Goal: Task Accomplishment & Management: Manage account settings

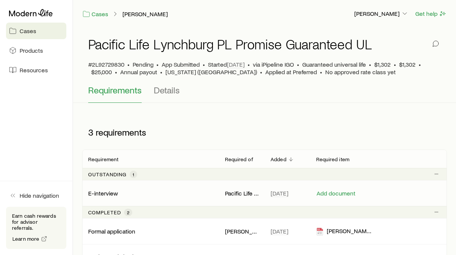
click at [104, 192] on p "E-interview" at bounding box center [103, 194] width 30 height 8
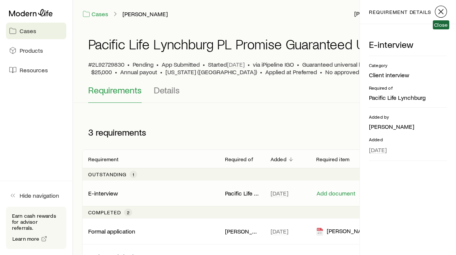
click at [442, 12] on line "button" at bounding box center [441, 11] width 5 height 5
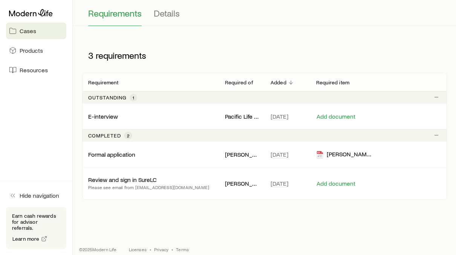
scroll to position [84, 0]
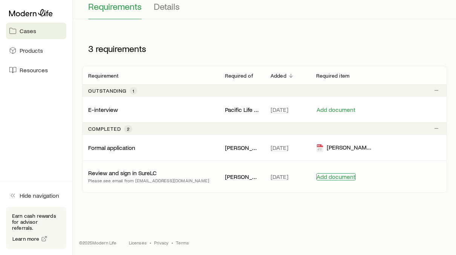
click at [335, 176] on button "Add document" at bounding box center [336, 176] width 40 height 7
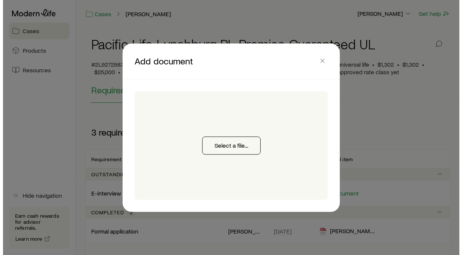
scroll to position [0, 0]
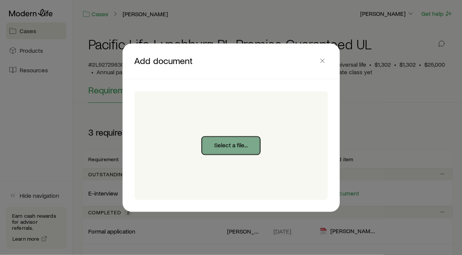
click at [233, 145] on button "Select a file..." at bounding box center [231, 145] width 58 height 18
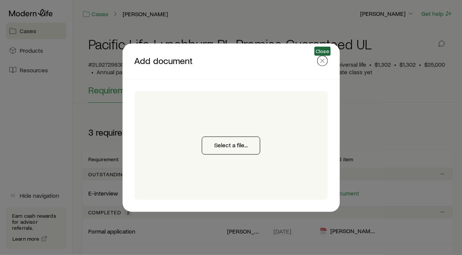
click at [323, 60] on icon "button" at bounding box center [322, 61] width 8 height 8
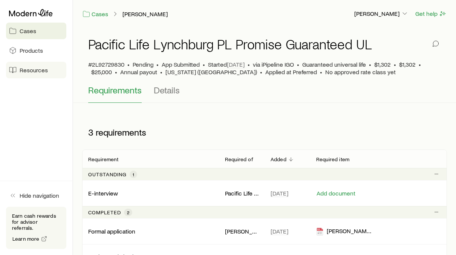
click at [29, 69] on span "Resources" at bounding box center [34, 70] width 28 height 8
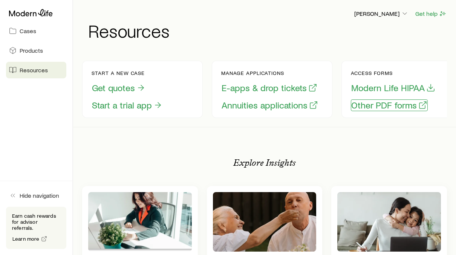
click at [384, 104] on button "Other PDF forms" at bounding box center [389, 105] width 77 height 12
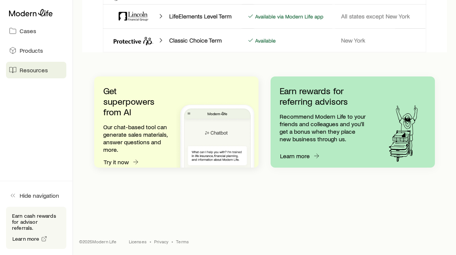
scroll to position [768, 0]
